Goal: Task Accomplishment & Management: Complete application form

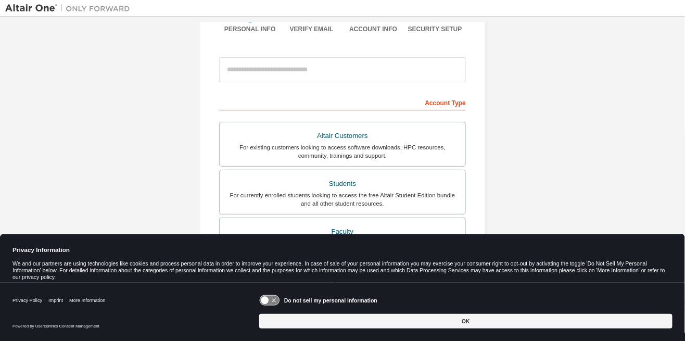
scroll to position [99, 0]
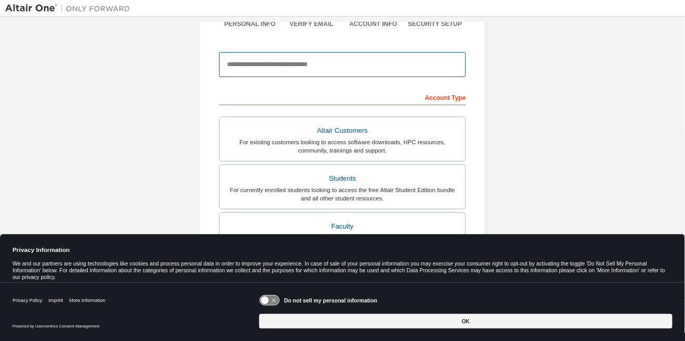
click at [248, 61] on input "email" at bounding box center [342, 64] width 247 height 25
click at [238, 59] on input "email" at bounding box center [342, 64] width 247 height 25
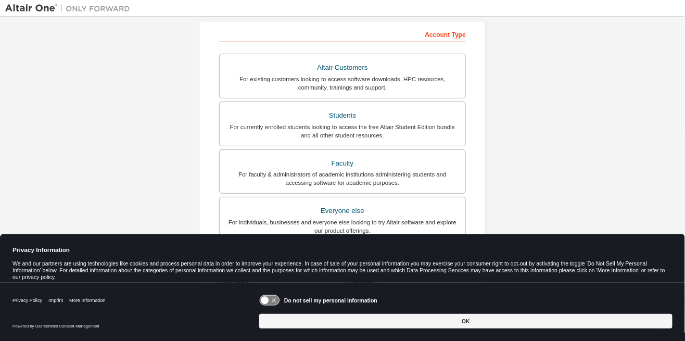
scroll to position [161, 0]
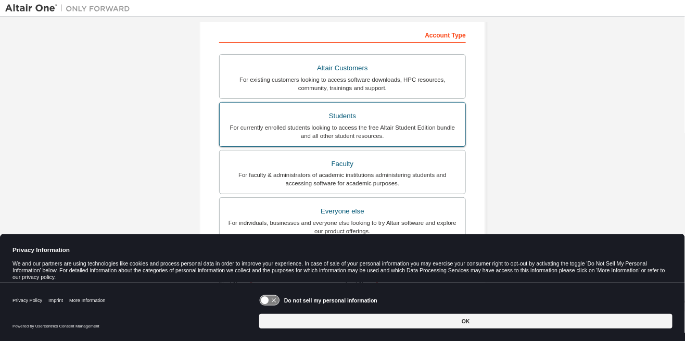
click at [262, 123] on div "For currently enrolled students looking to access the free Altair Student Editi…" at bounding box center [342, 131] width 233 height 17
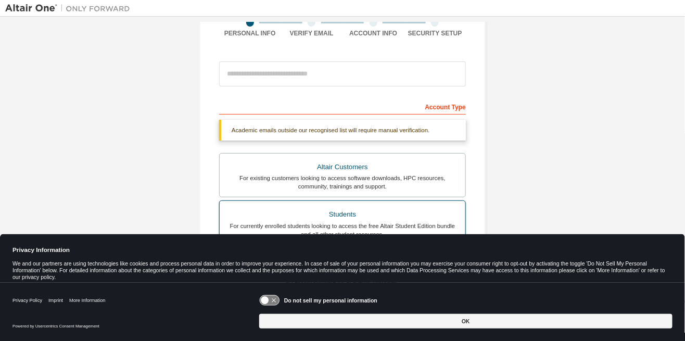
scroll to position [89, 0]
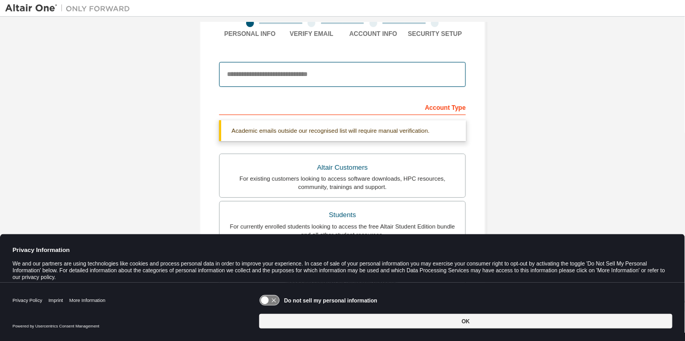
click at [265, 73] on input "email" at bounding box center [342, 74] width 247 height 25
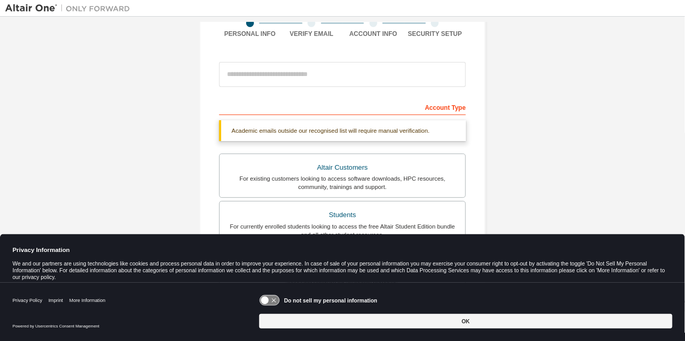
click at [269, 303] on icon at bounding box center [265, 301] width 8 height 8
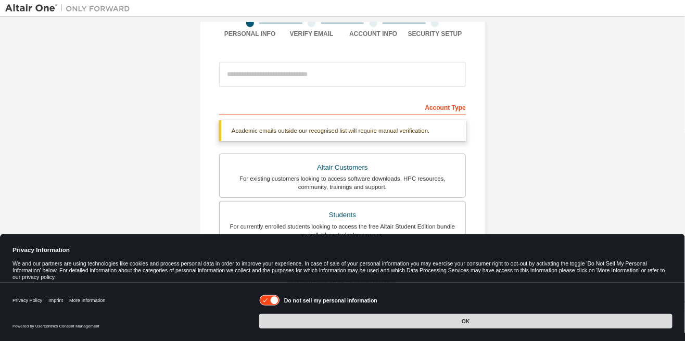
click at [598, 320] on button "OK" at bounding box center [465, 321] width 413 height 15
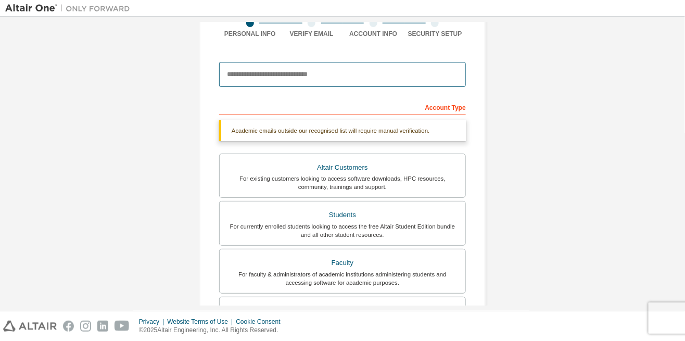
click at [239, 76] on input "email" at bounding box center [342, 74] width 247 height 25
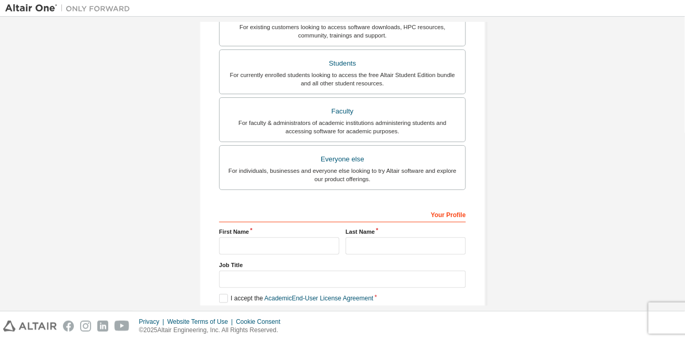
type input "**********"
click at [237, 230] on div "Account Type Academic emails outside our recognised list will require manual ve…" at bounding box center [342, 143] width 247 height 393
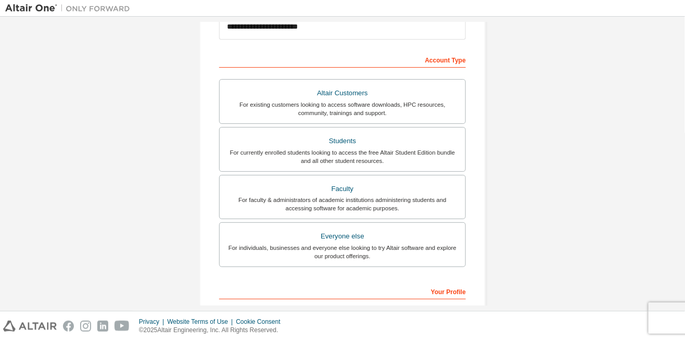
scroll to position [213, 0]
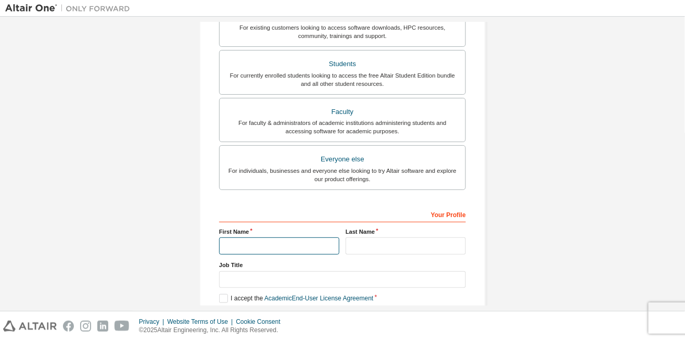
click at [230, 244] on input "text" at bounding box center [279, 245] width 120 height 17
type input "*****"
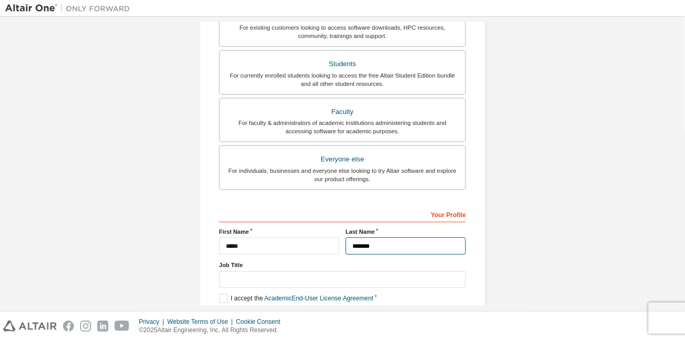
type input "*******"
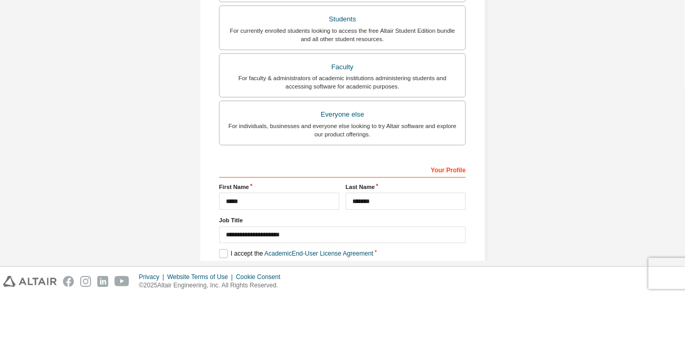
click at [222, 294] on label "I accept the Academic End-User License Agreement" at bounding box center [296, 298] width 154 height 9
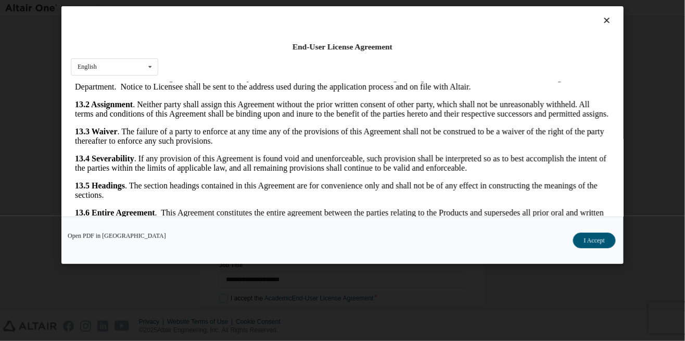
scroll to position [2578, 0]
click at [599, 248] on button "I Accept" at bounding box center [594, 241] width 43 height 16
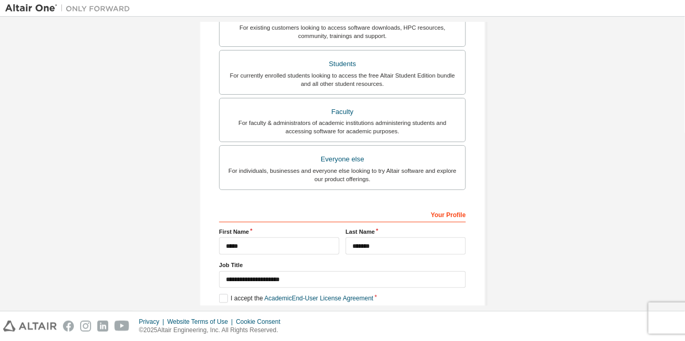
click at [222, 309] on label "I would like to receive marketing emails from Altair" at bounding box center [294, 313] width 150 height 9
click at [219, 309] on label "I would like to receive marketing emails from Altair" at bounding box center [294, 313] width 150 height 9
click at [328, 330] on button "Next" at bounding box center [342, 332] width 47 height 16
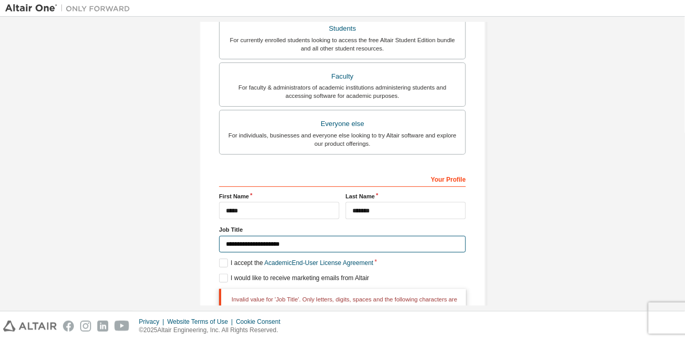
click at [281, 242] on input "**********" at bounding box center [342, 244] width 247 height 17
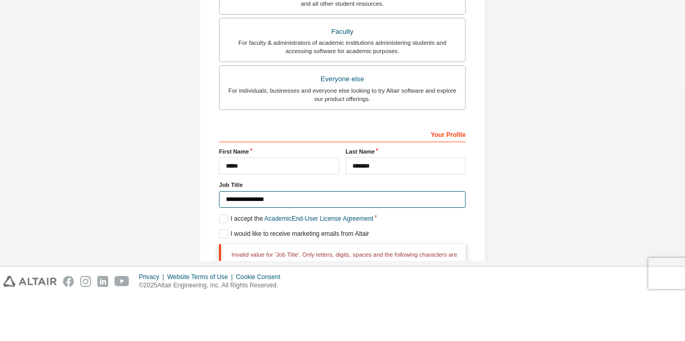
type input "**********"
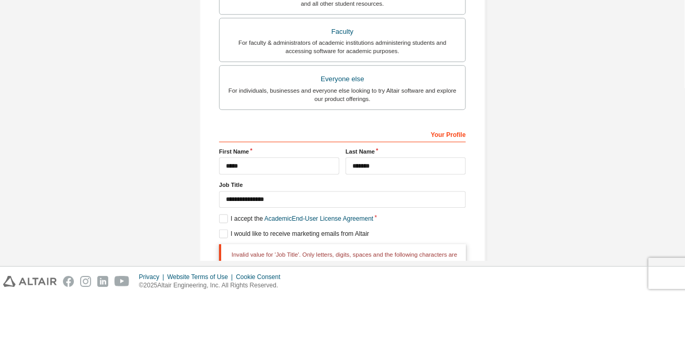
click at [342, 330] on button "Next" at bounding box center [342, 332] width 47 height 16
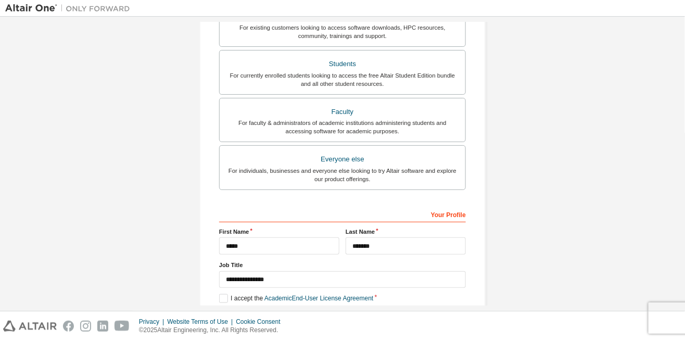
scroll to position [0, 0]
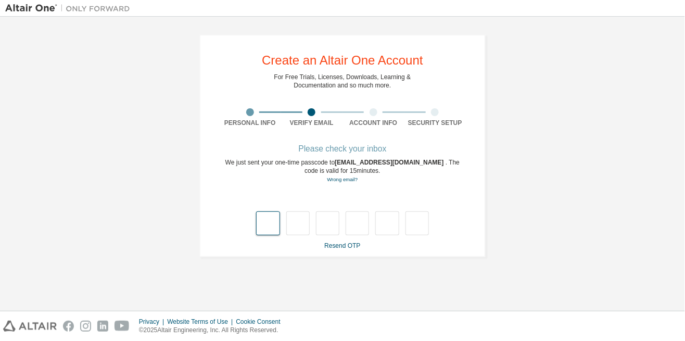
type input "*"
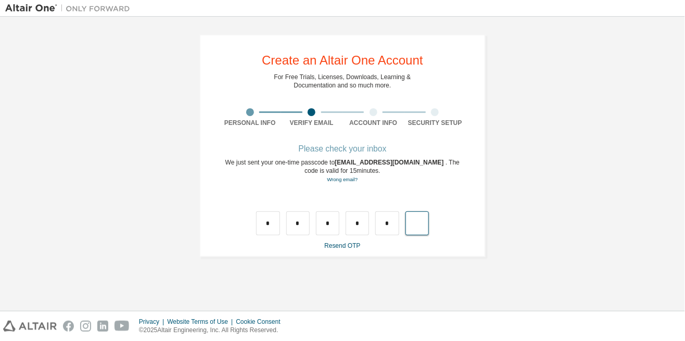
type input "*"
